Goal: Information Seeking & Learning: Understand process/instructions

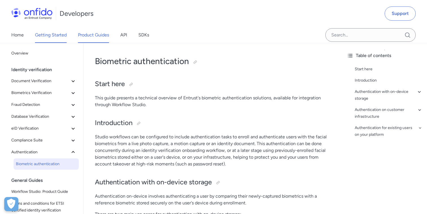
click at [61, 38] on link "Getting Started" at bounding box center [51, 35] width 32 height 16
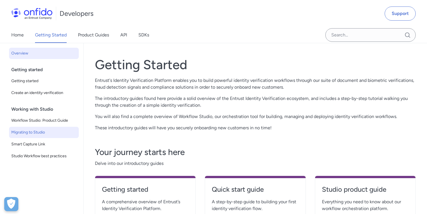
click at [42, 134] on span "Migrating to Studio" at bounding box center [43, 132] width 65 height 7
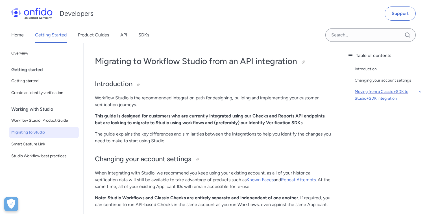
click at [420, 92] on icon at bounding box center [420, 91] width 2 height 1
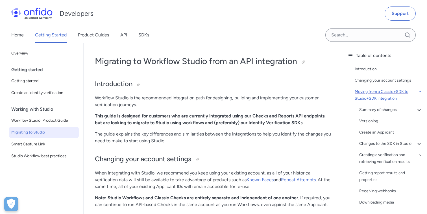
scroll to position [340, 0]
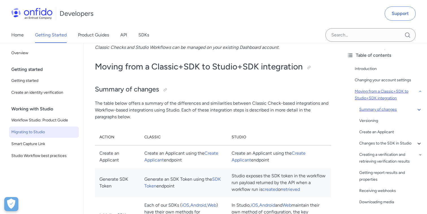
click at [419, 109] on icon at bounding box center [419, 110] width 3 height 2
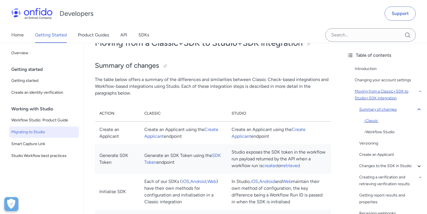
click at [376, 121] on div "- Classic" at bounding box center [393, 121] width 59 height 7
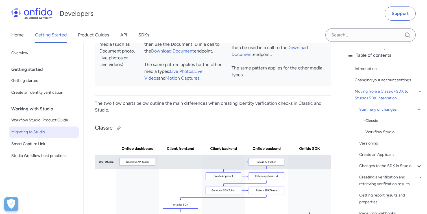
scroll to position [813, 0]
